Goal: Contribute content: Add original content to the website for others to see

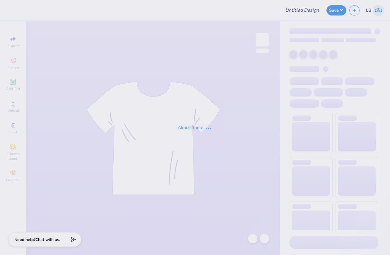
type input "KAT Big Little Shirts Fall 2025"
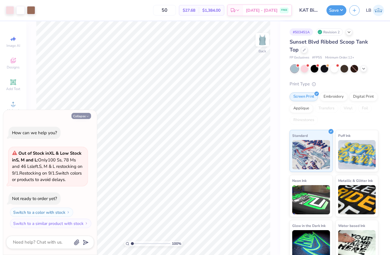
click at [85, 115] on button "Collapse" at bounding box center [81, 116] width 20 height 6
type textarea "x"
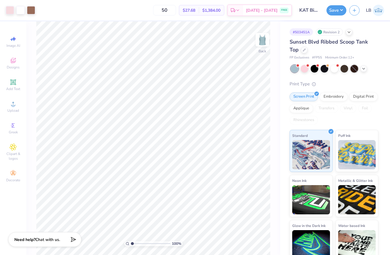
click at [352, 68] on div at bounding box center [354, 69] width 8 height 8
click at [346, 68] on div at bounding box center [344, 68] width 8 height 8
click at [133, 243] on input "range" at bounding box center [150, 243] width 39 height 5
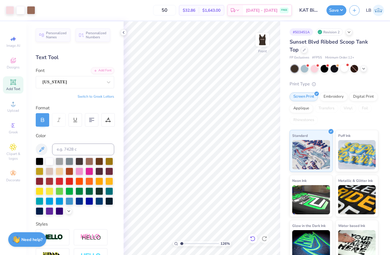
click at [254, 240] on icon at bounding box center [252, 239] width 6 height 6
type input "4.65"
click at [194, 247] on div "427 %" at bounding box center [202, 138] width 234 height 234
type input "2.24"
click at [254, 240] on icon at bounding box center [252, 238] width 5 height 5
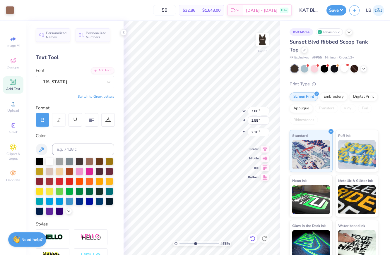
type input "0.33"
type input "0.34"
type input "3.54"
type input "1.85"
type input "0.22"
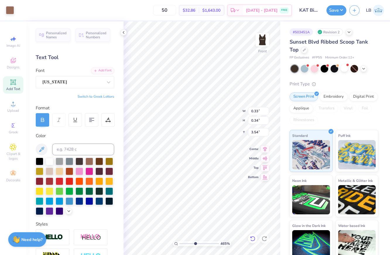
type input "3.60"
type input "0.57"
type input "0.17"
type input "3.92"
type input "1.85"
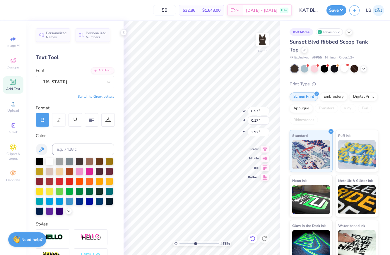
type input "0.22"
type input "3.60"
type input "6.71"
type input "0.84"
type input "2.49"
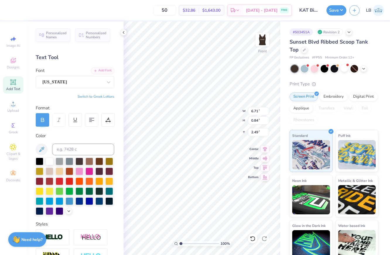
type input "1"
click at [164, 243] on div "100 %" at bounding box center [202, 138] width 234 height 234
type input "0.33"
type input "0.34"
type input "4.14"
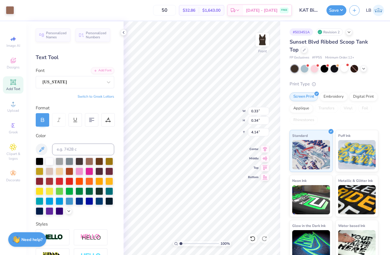
type input "6.71"
type input "0.84"
type input "3.40"
type input "1.85"
type input "0.22"
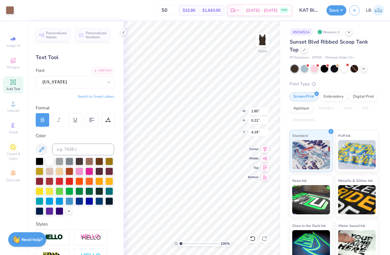
type input "4.31"
drag, startPoint x: 182, startPoint y: 243, endPoint x: 185, endPoint y: 244, distance: 3.2
click at [185, 244] on input "range" at bounding box center [198, 243] width 39 height 5
drag, startPoint x: 185, startPoint y: 245, endPoint x: 171, endPoint y: 245, distance: 13.7
type input "1"
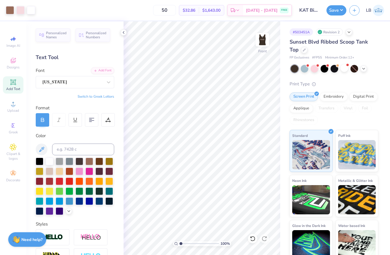
click at [179, 245] on input "range" at bounding box center [198, 243] width 39 height 5
click at [123, 32] on icon at bounding box center [123, 32] width 5 height 5
click at [328, 9] on button "Save" at bounding box center [336, 9] width 20 height 10
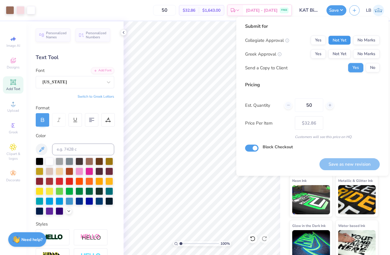
click at [339, 43] on button "Not Yet" at bounding box center [339, 40] width 23 height 9
click at [339, 52] on button "Not Yet" at bounding box center [339, 53] width 23 height 9
click at [370, 68] on button "No" at bounding box center [372, 67] width 14 height 9
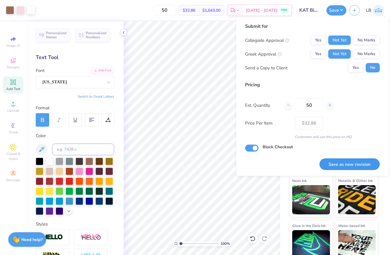
click at [347, 163] on button "Save as new revision" at bounding box center [349, 164] width 60 height 12
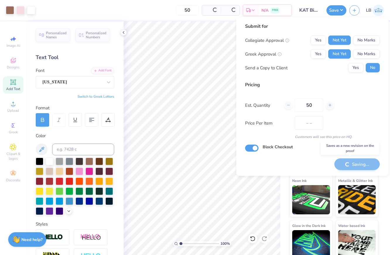
type input "$32.86"
